Goal: Task Accomplishment & Management: Use online tool/utility

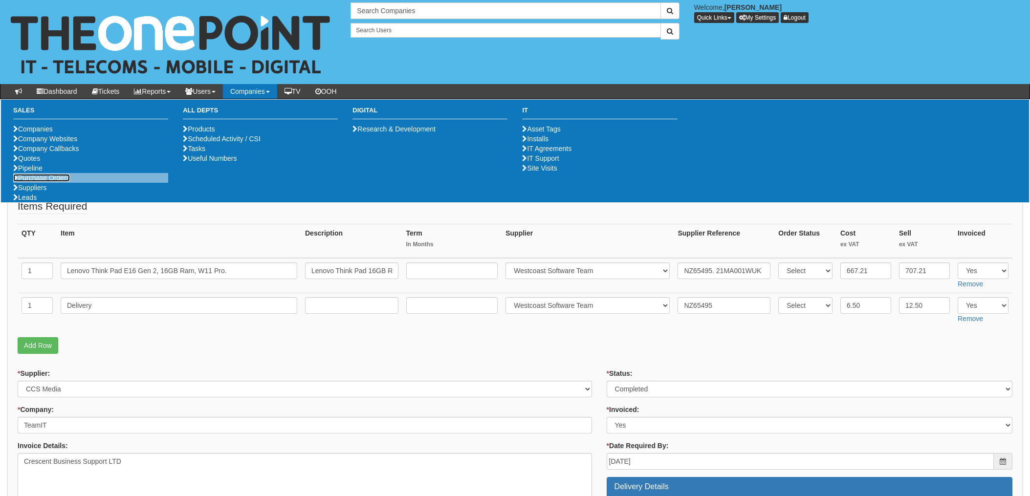
click at [41, 182] on link "Purchase Orders" at bounding box center [41, 178] width 57 height 8
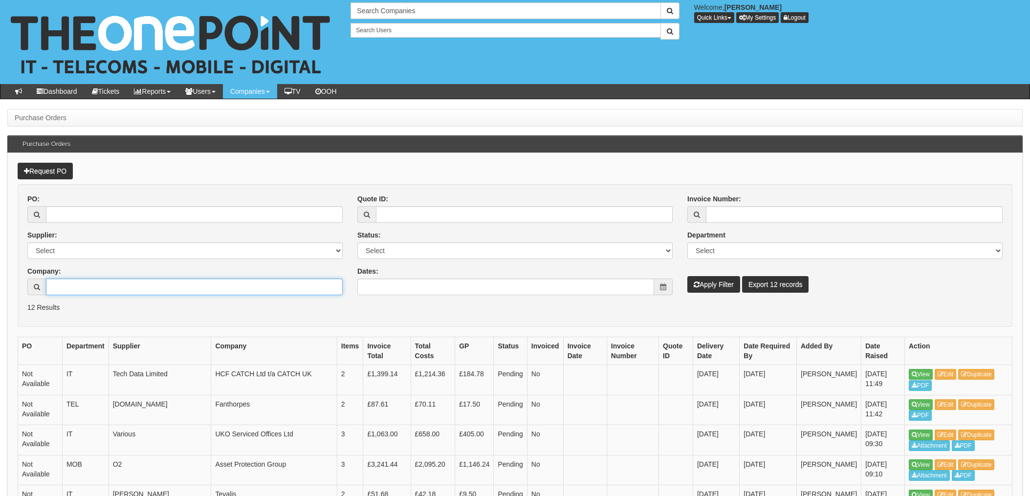
click at [58, 293] on input "Company:" at bounding box center [194, 287] width 297 height 17
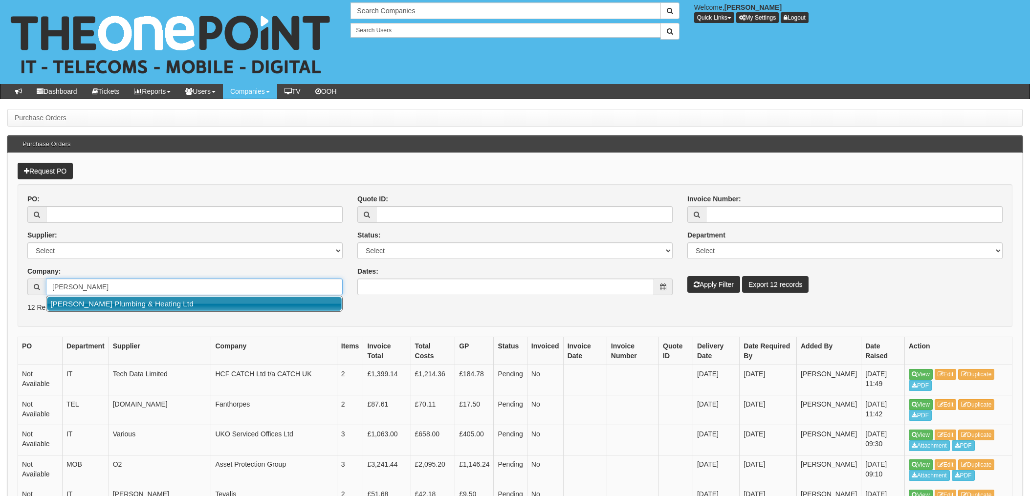
click at [119, 307] on link "Lee Hood Plumbing & Heating Ltd" at bounding box center [194, 304] width 295 height 14
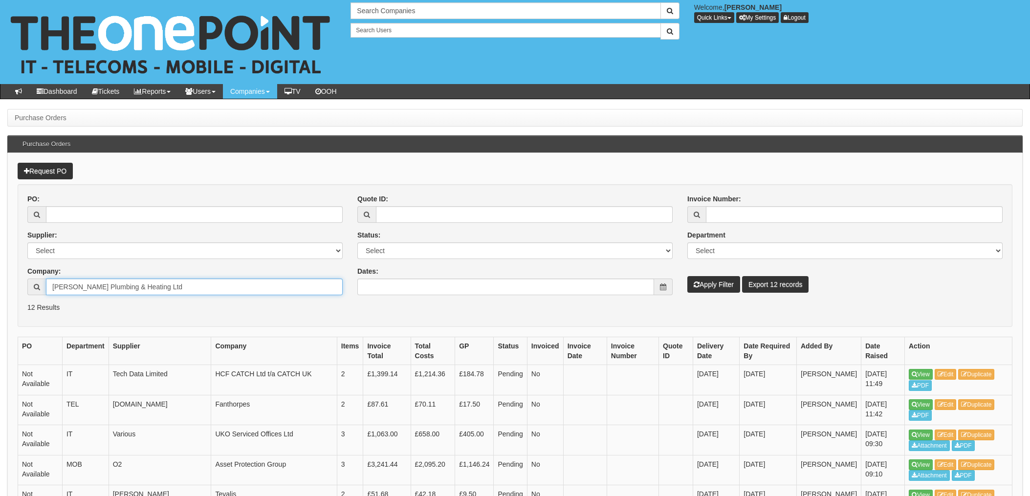
type input "Lee Hood Plumbing & Heating Ltd"
click at [715, 285] on button "Apply Filter" at bounding box center [713, 284] width 53 height 17
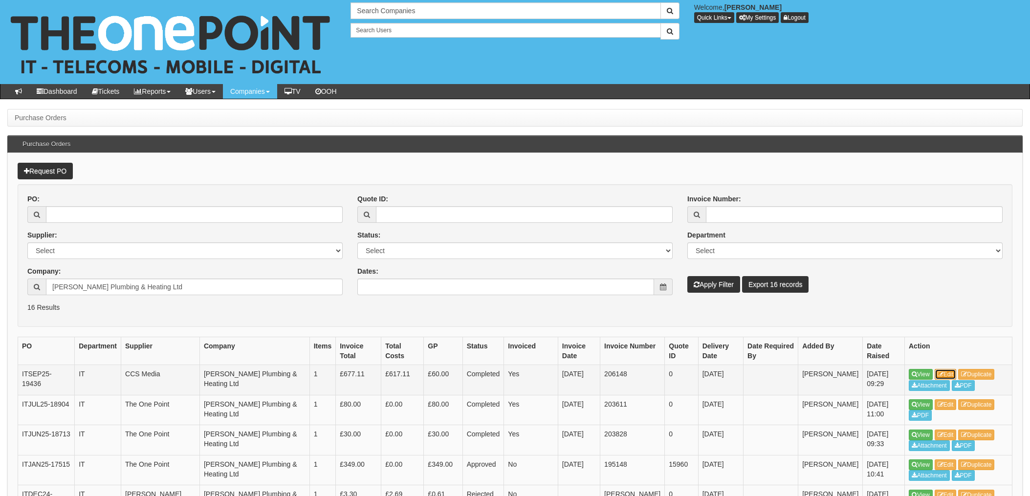
click at [956, 375] on link "Edit" at bounding box center [945, 374] width 22 height 11
click at [949, 405] on link "Edit" at bounding box center [945, 404] width 22 height 11
drag, startPoint x: 163, startPoint y: 282, endPoint x: 183, endPoint y: 286, distance: 20.2
click at [163, 282] on input "[PERSON_NAME] Plumbing & Heating Ltd" at bounding box center [194, 287] width 297 height 17
drag, startPoint x: 183, startPoint y: 286, endPoint x: 0, endPoint y: 277, distance: 183.0
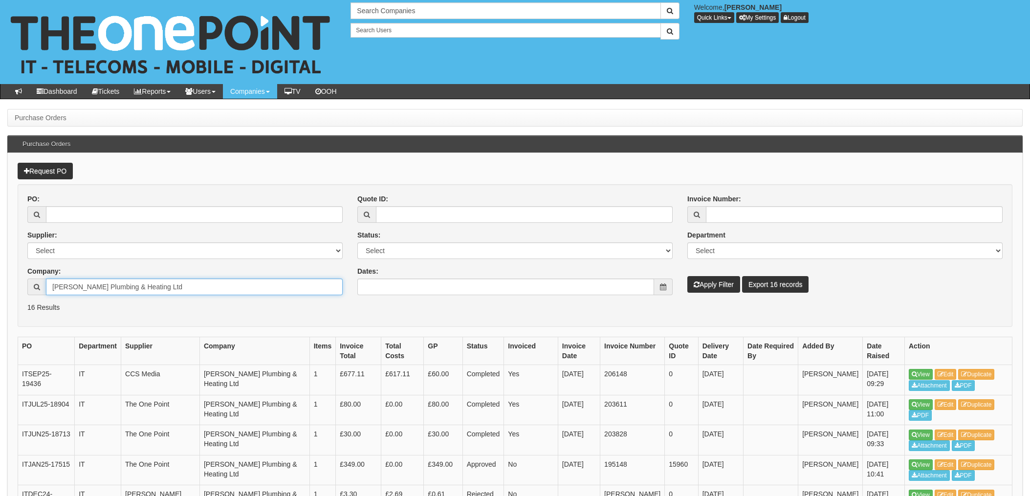
click at [23, 280] on div "PO: Supplier: Select 123 REG.co.uk 1Password 3 4Gon AA Jones Electric Ltd Abzor…" at bounding box center [185, 248] width 330 height 108
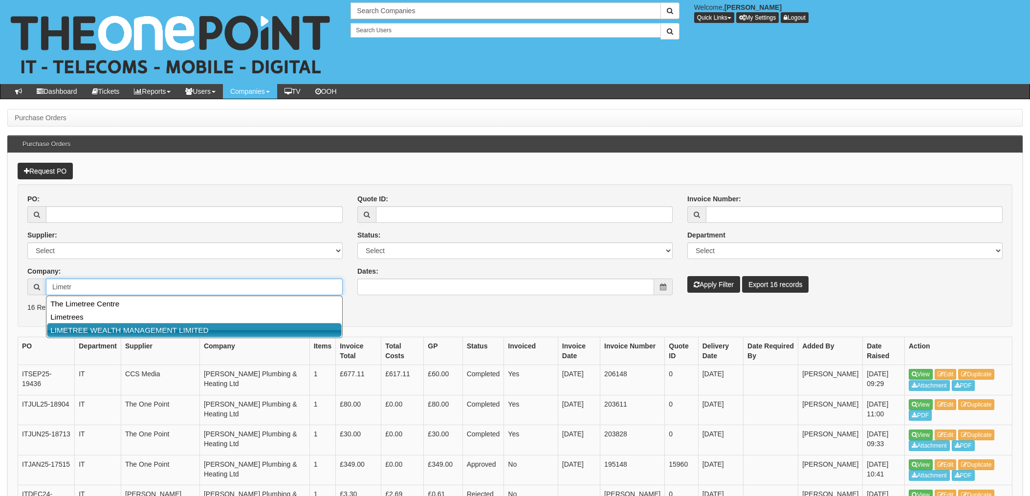
click at [99, 333] on link "LIMETREE WEALTH MANAGEMENT LIMITED" at bounding box center [194, 330] width 295 height 14
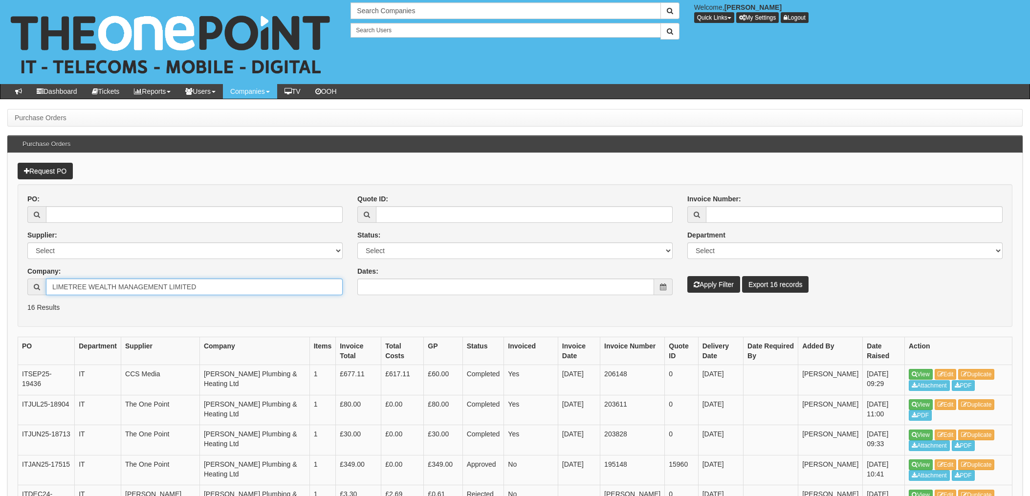
type input "LIMETREE WEALTH MANAGEMENT LIMITED"
click at [723, 286] on button "Apply Filter" at bounding box center [713, 284] width 53 height 17
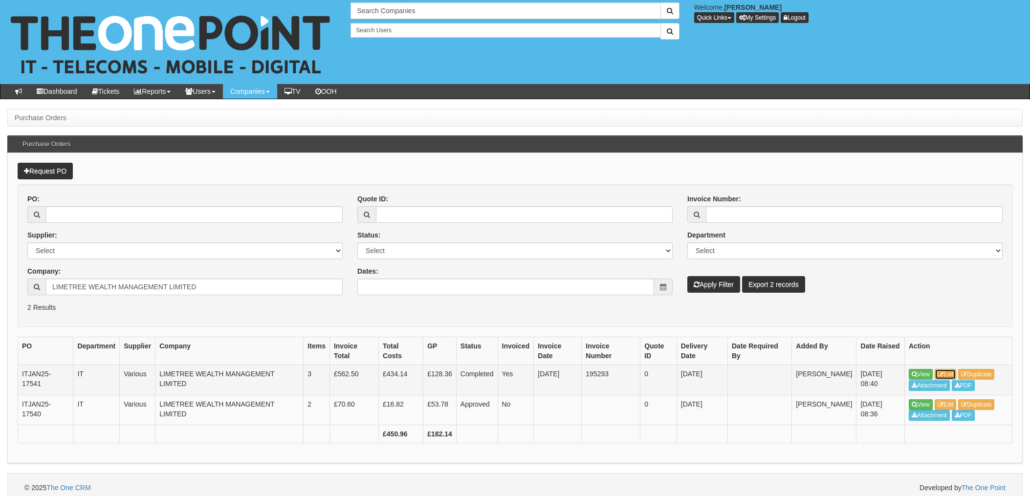
click at [956, 374] on link "Edit" at bounding box center [945, 374] width 22 height 11
click at [950, 404] on link "Edit" at bounding box center [945, 404] width 22 height 11
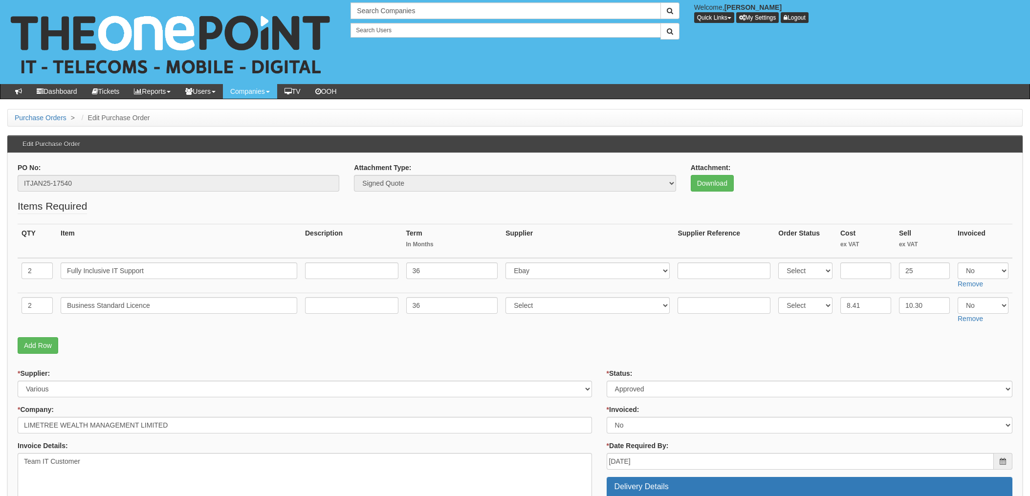
click at [960, 356] on fieldset "Items Required QTY Item Description Term In Months Supplier Supplier Reference …" at bounding box center [515, 279] width 995 height 160
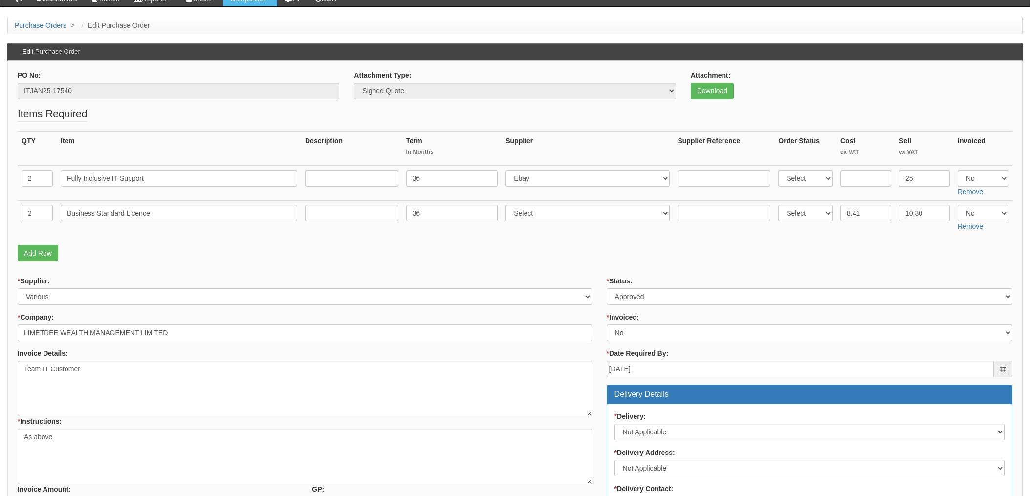
scroll to position [27, 0]
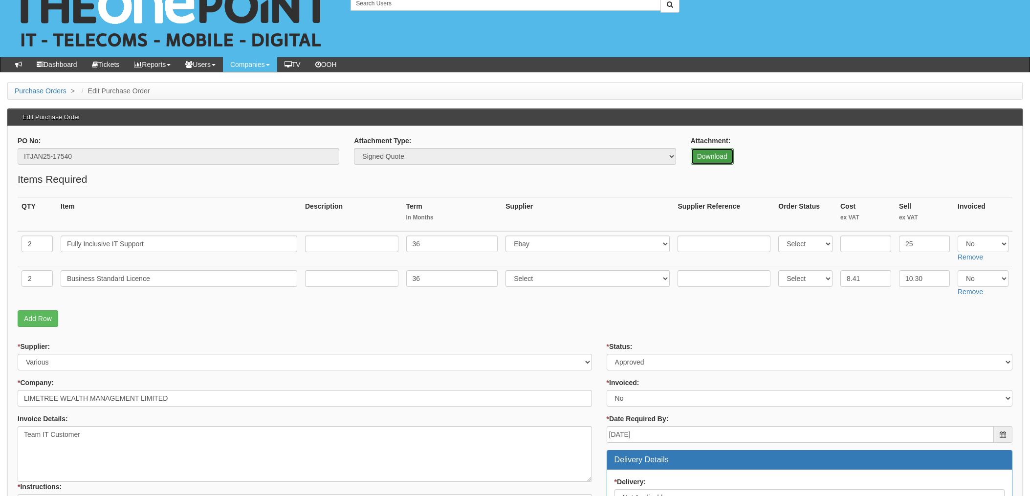
click at [720, 154] on link "Download" at bounding box center [712, 156] width 43 height 17
